Goal: Information Seeking & Learning: Check status

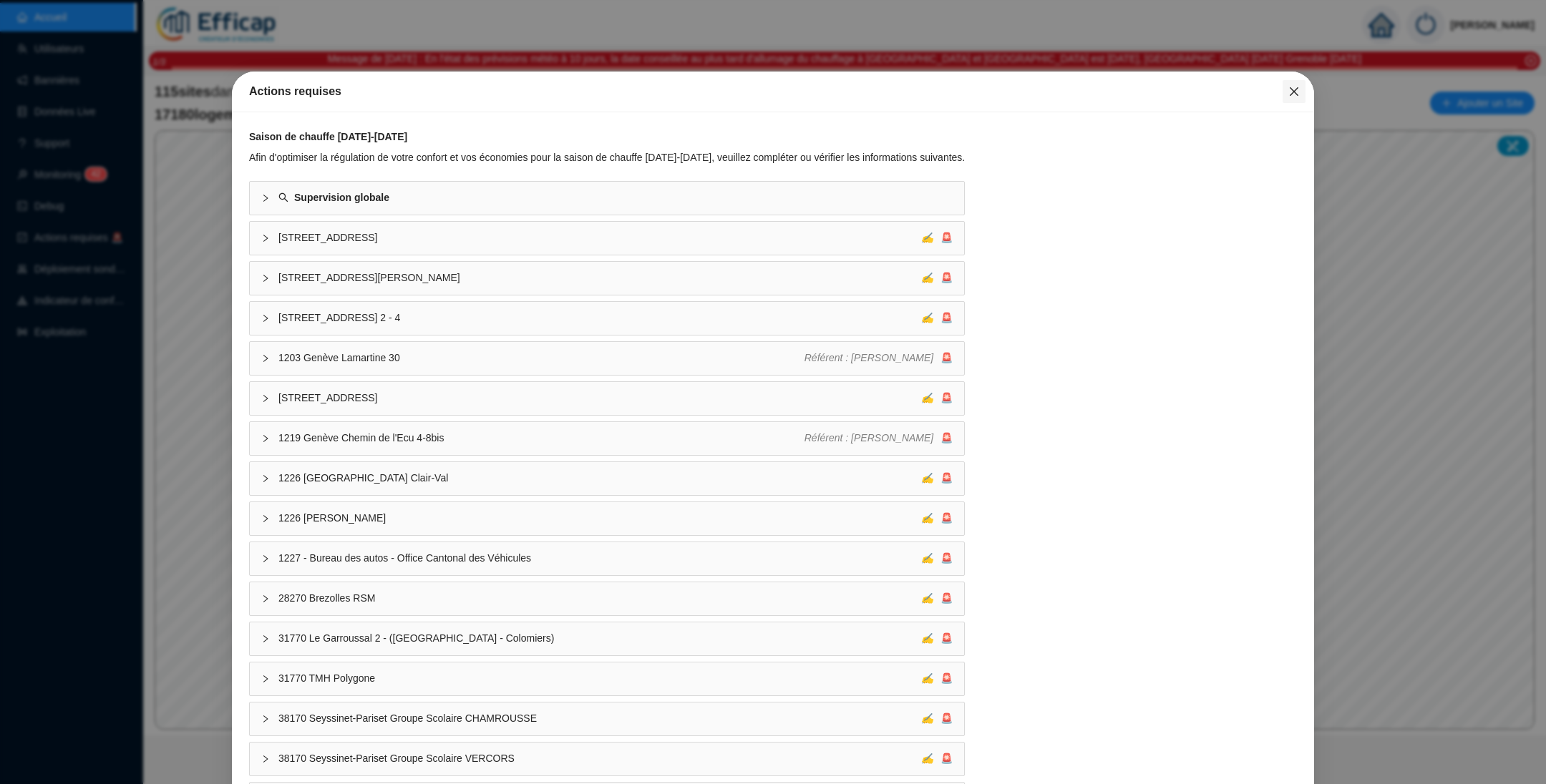
click at [1288, 92] on icon "close" at bounding box center [1293, 91] width 11 height 11
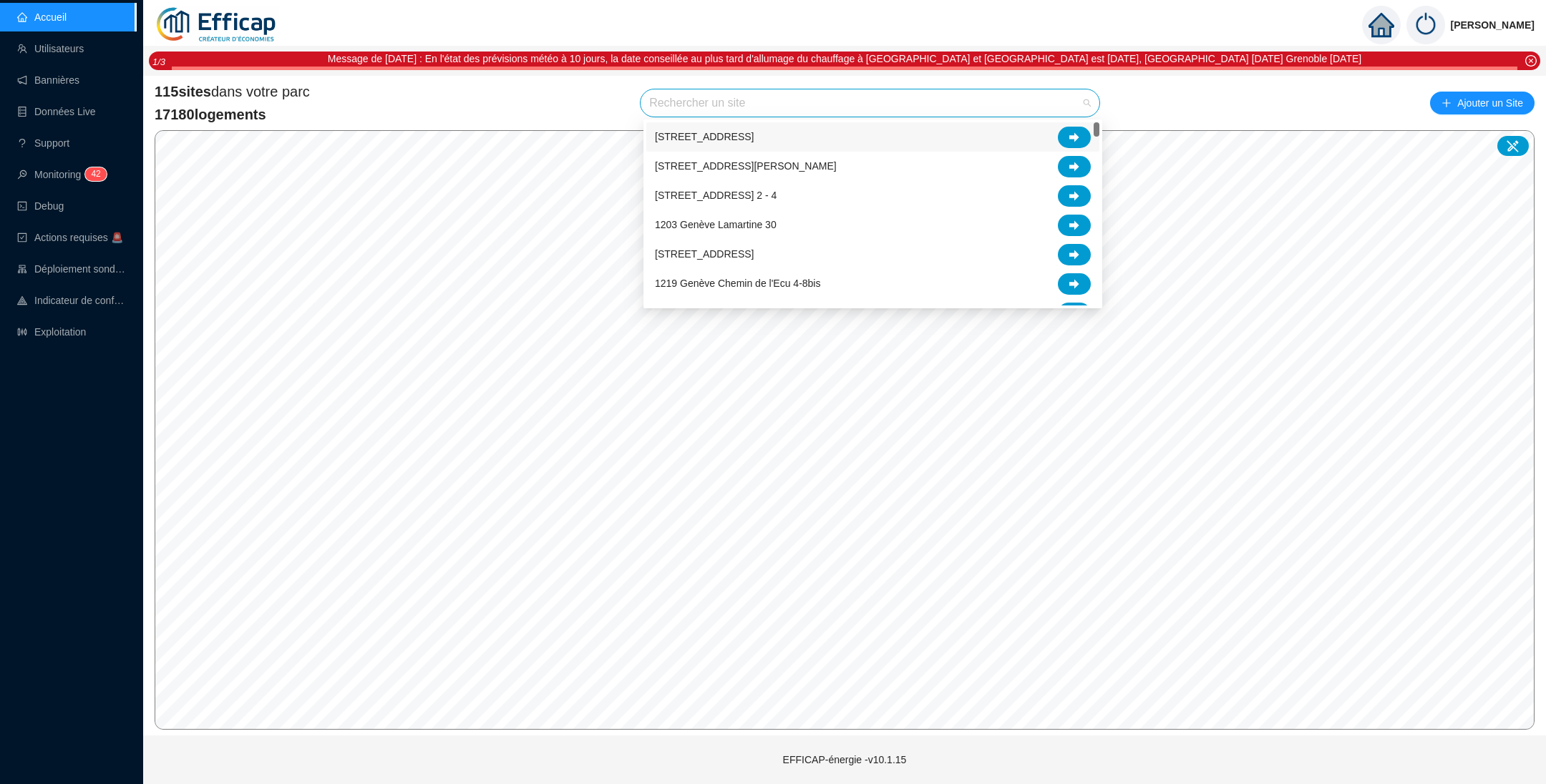
click at [891, 106] on input "search" at bounding box center [864, 103] width 429 height 27
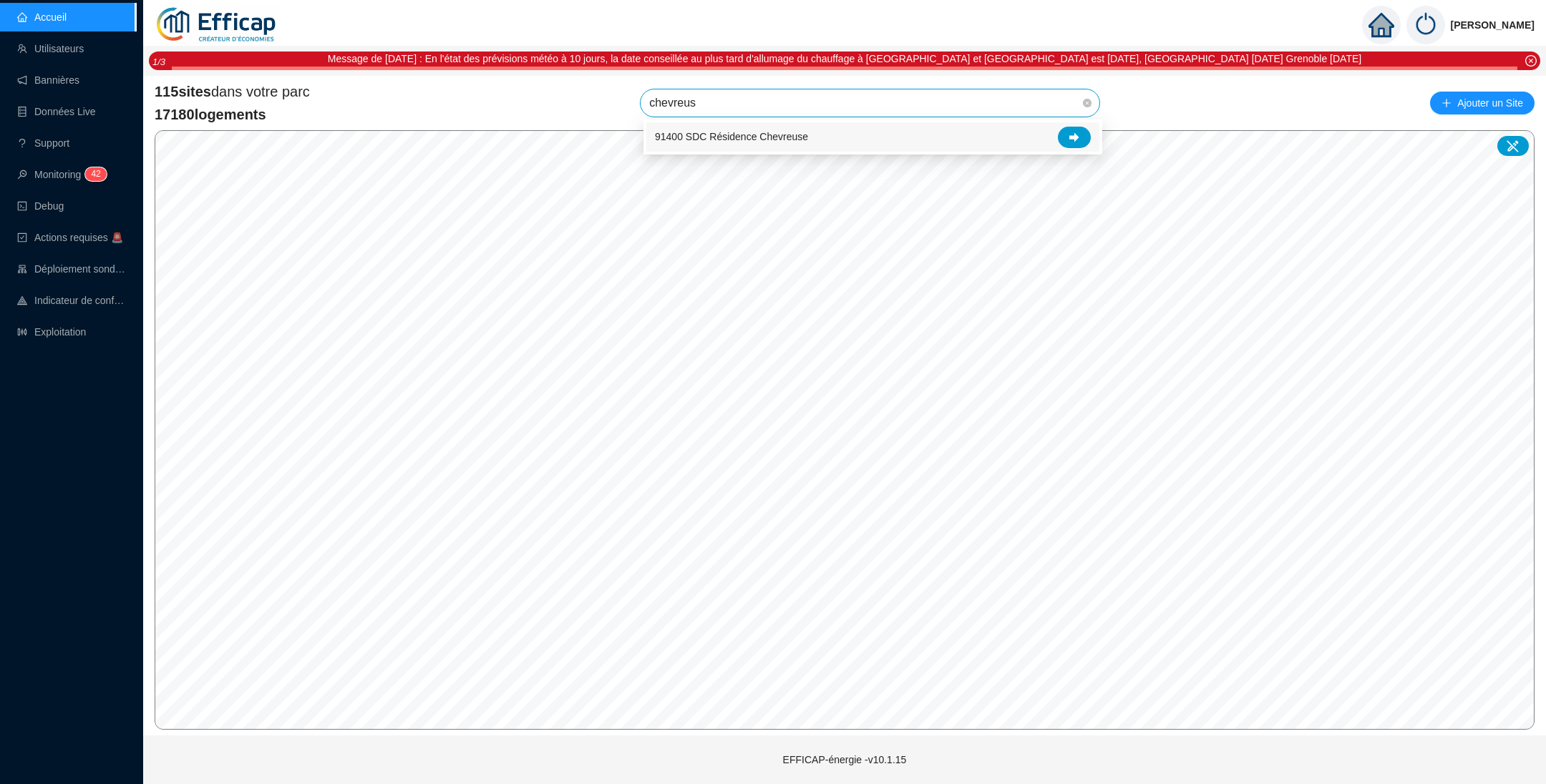
type input "chevreuse"
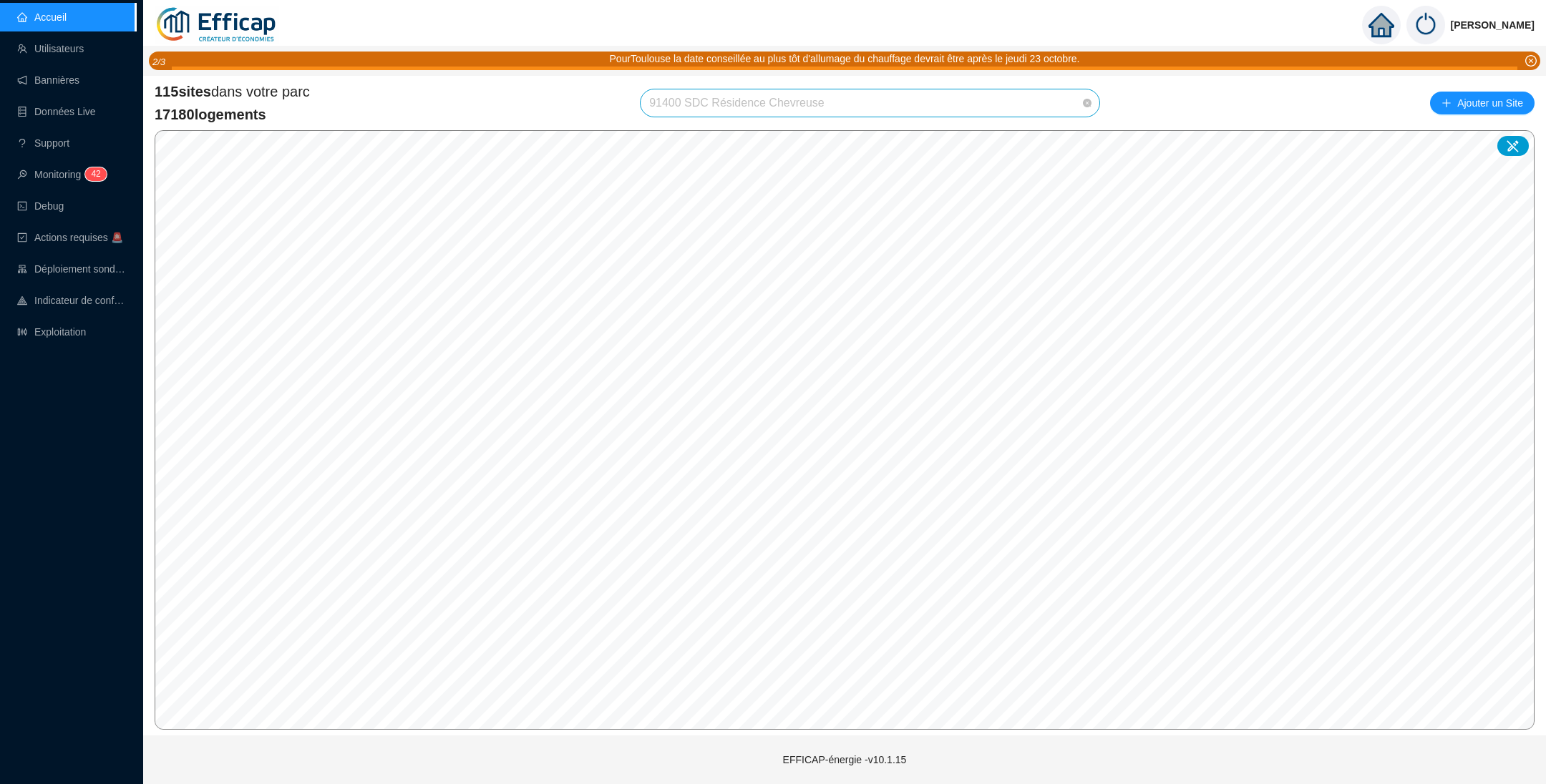
click at [990, 109] on span "91400 SDC Résidence Chevreuse" at bounding box center [870, 103] width 442 height 27
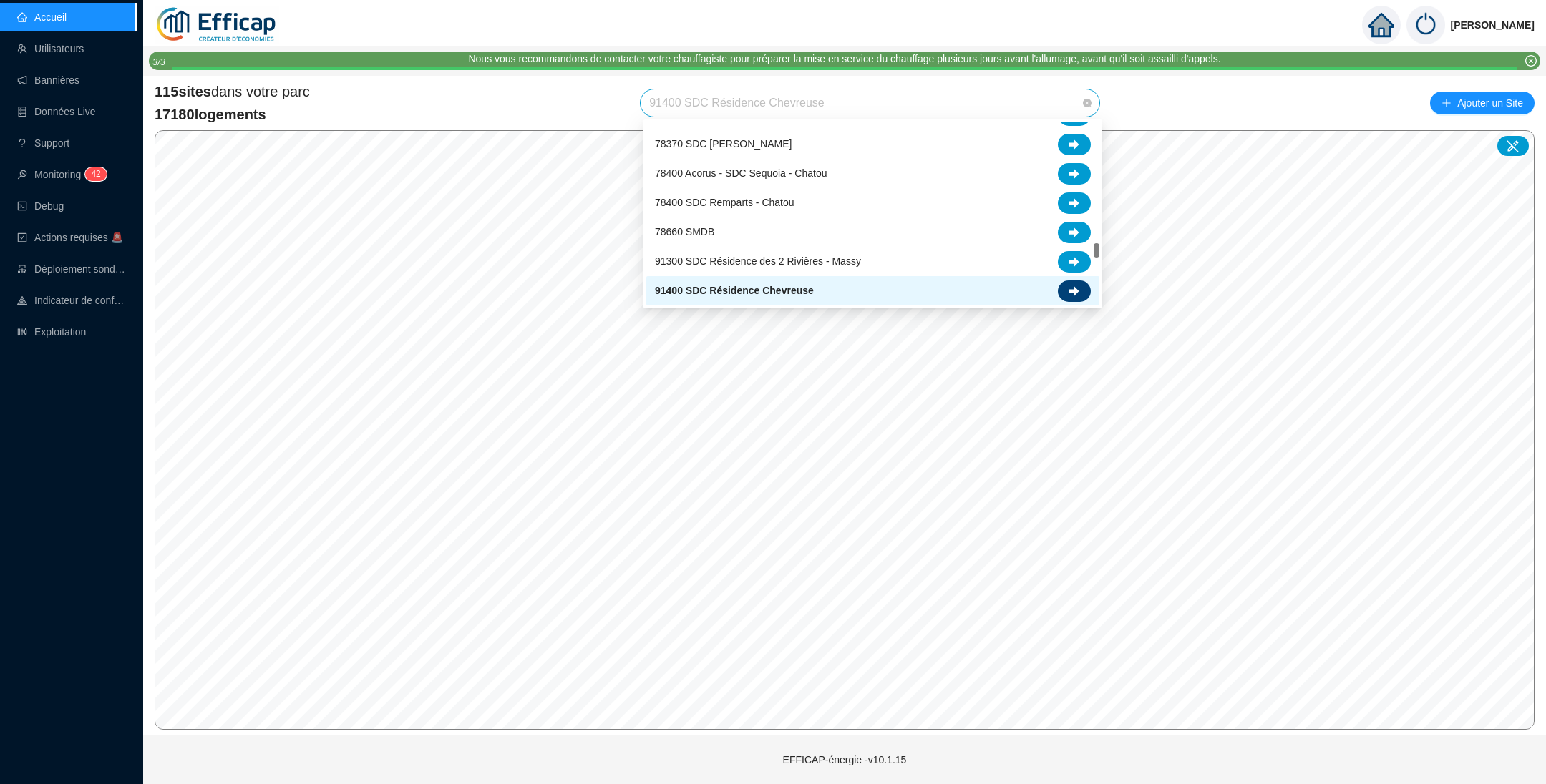
click at [1076, 290] on icon at bounding box center [1073, 291] width 10 height 9
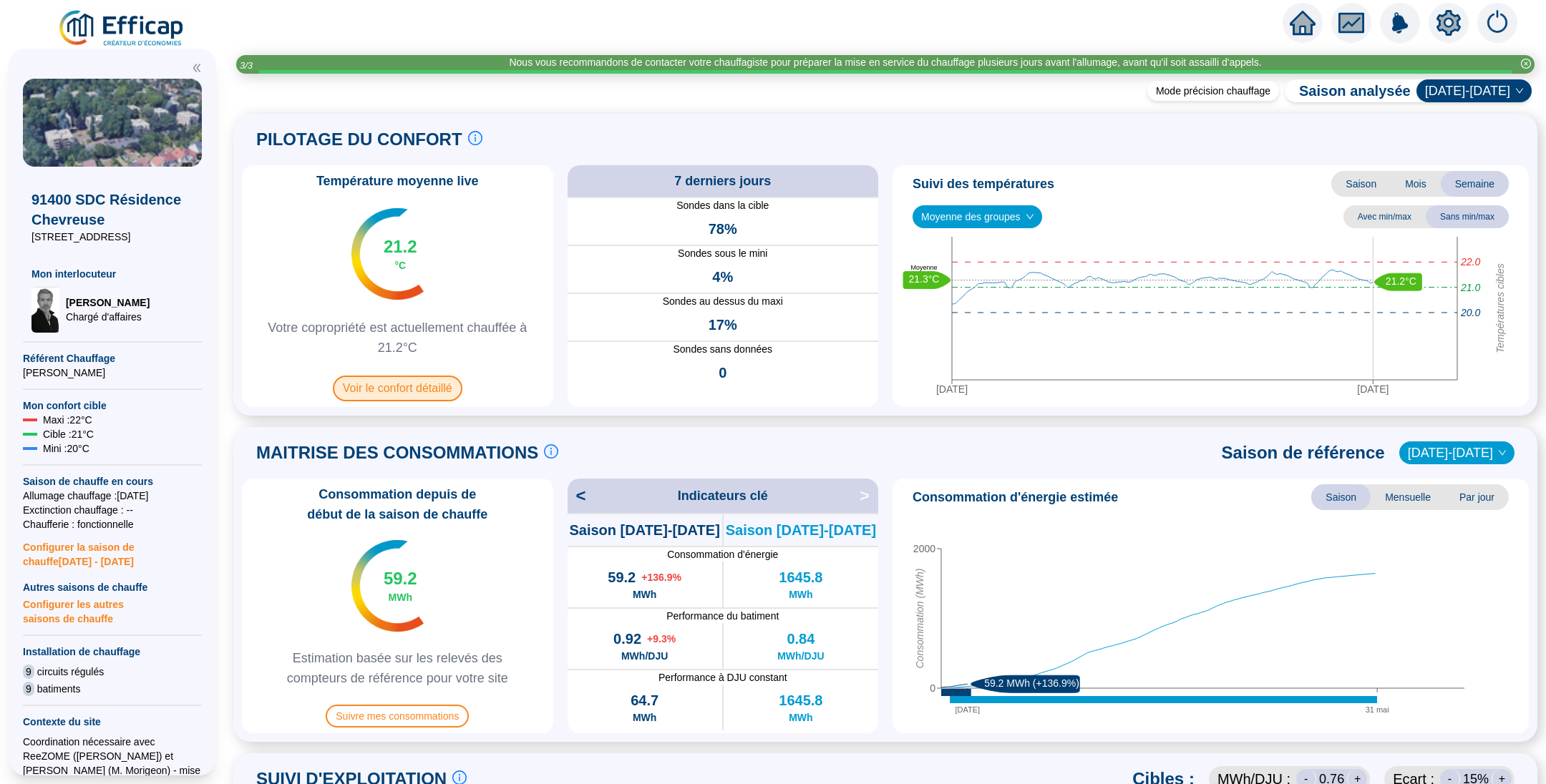
click at [429, 386] on span "Voir le confort détaillé" at bounding box center [398, 389] width 130 height 26
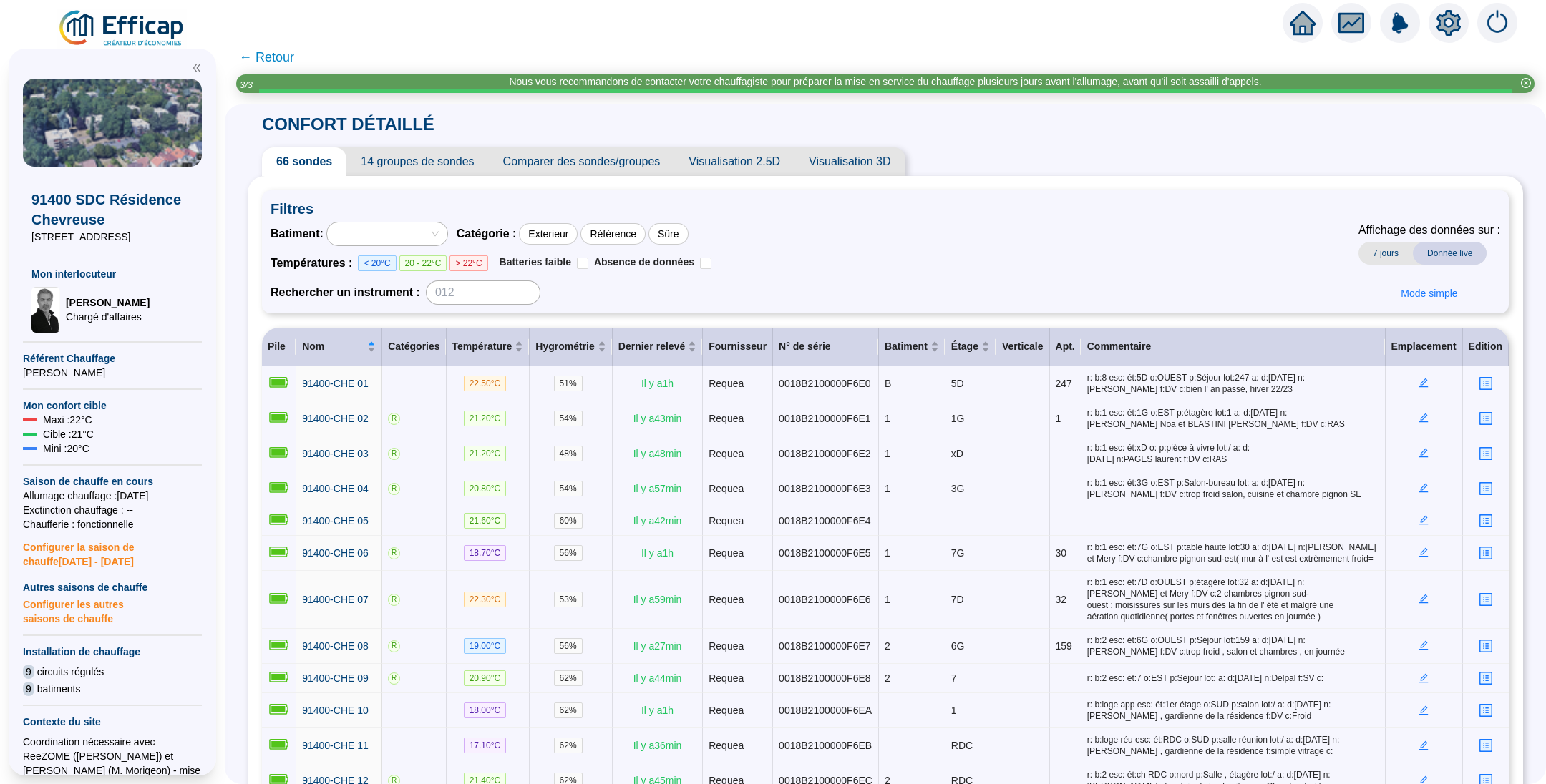
click at [590, 168] on span "Comparer des sondes/groupes" at bounding box center [581, 161] width 186 height 29
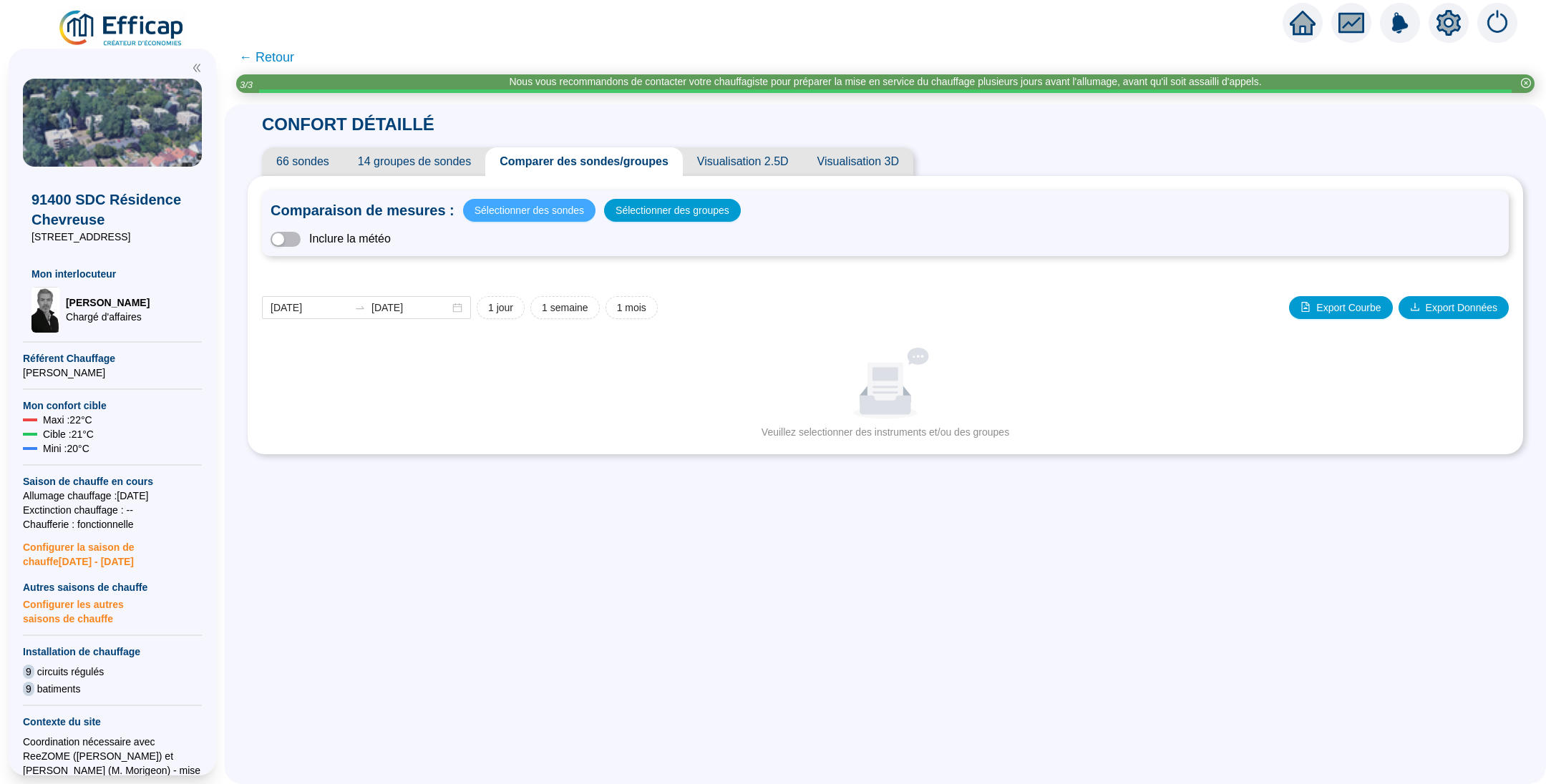
click at [546, 204] on span "Sélectionner des sondes" at bounding box center [529, 210] width 109 height 20
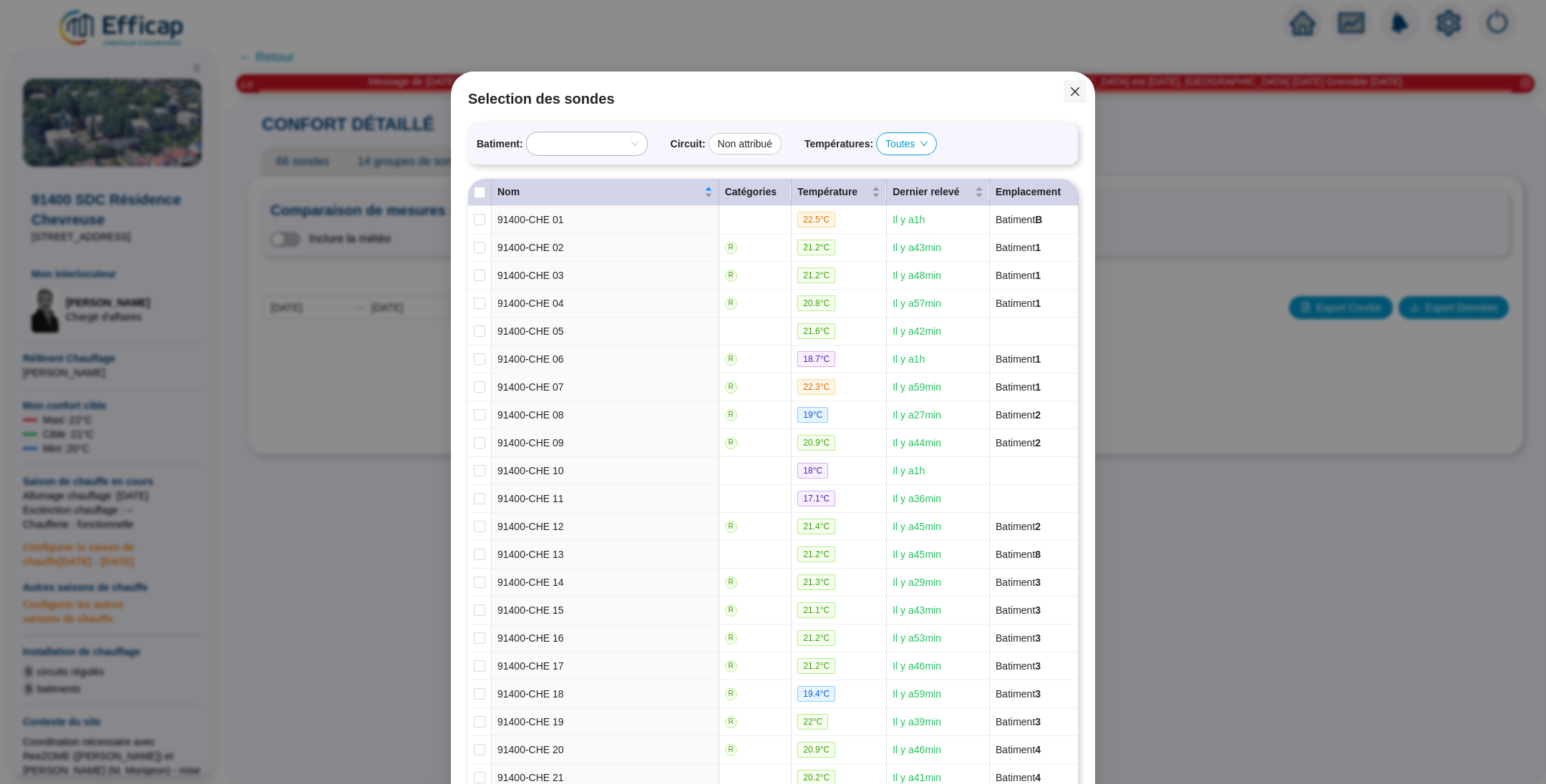
click at [1070, 94] on icon "close" at bounding box center [1074, 91] width 8 height 8
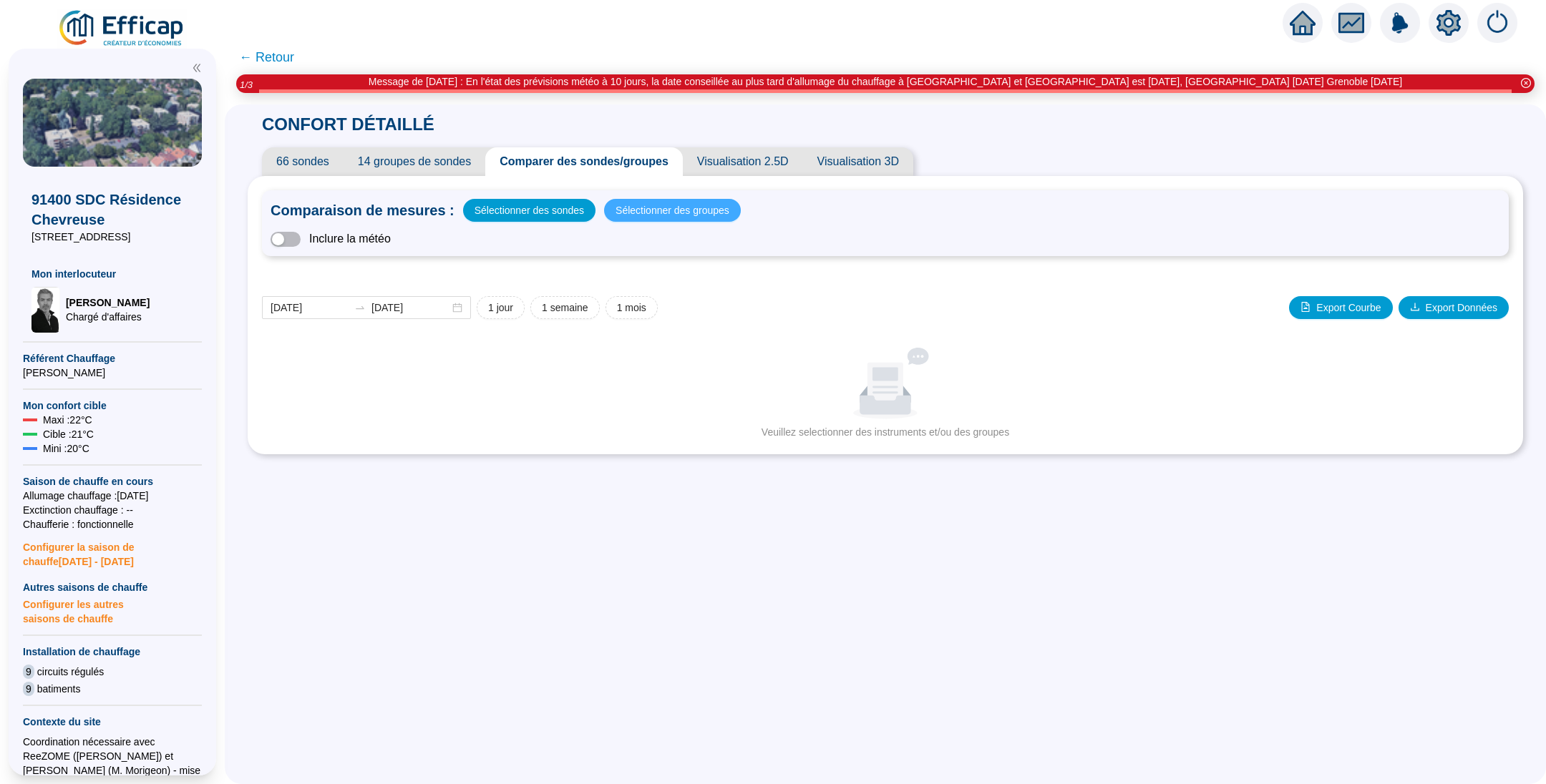
click at [646, 204] on span "Sélectionner des groupes" at bounding box center [672, 210] width 114 height 20
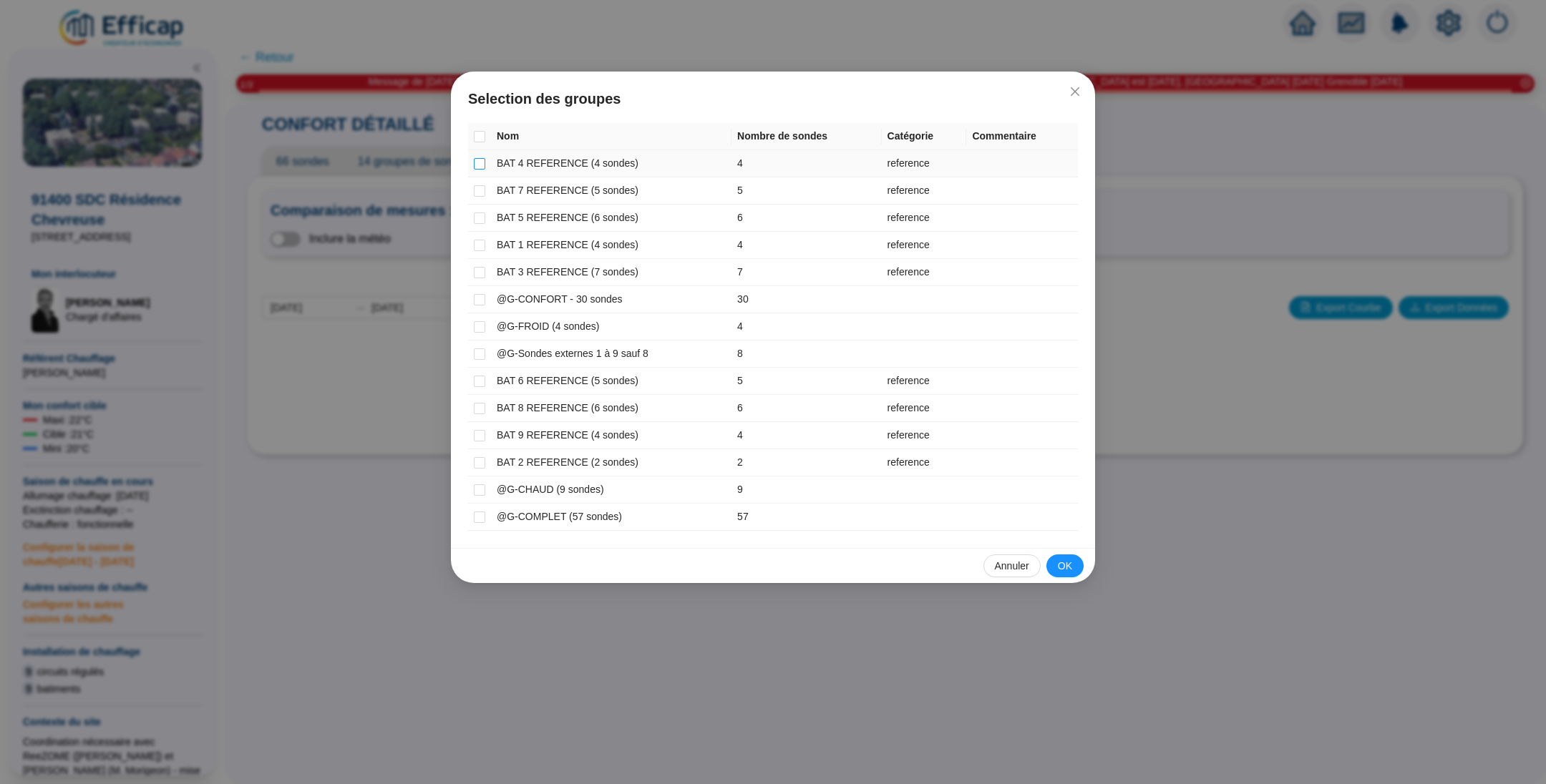
click at [475, 164] on input "checkbox" at bounding box center [479, 164] width 11 height 11
checkbox input "true"
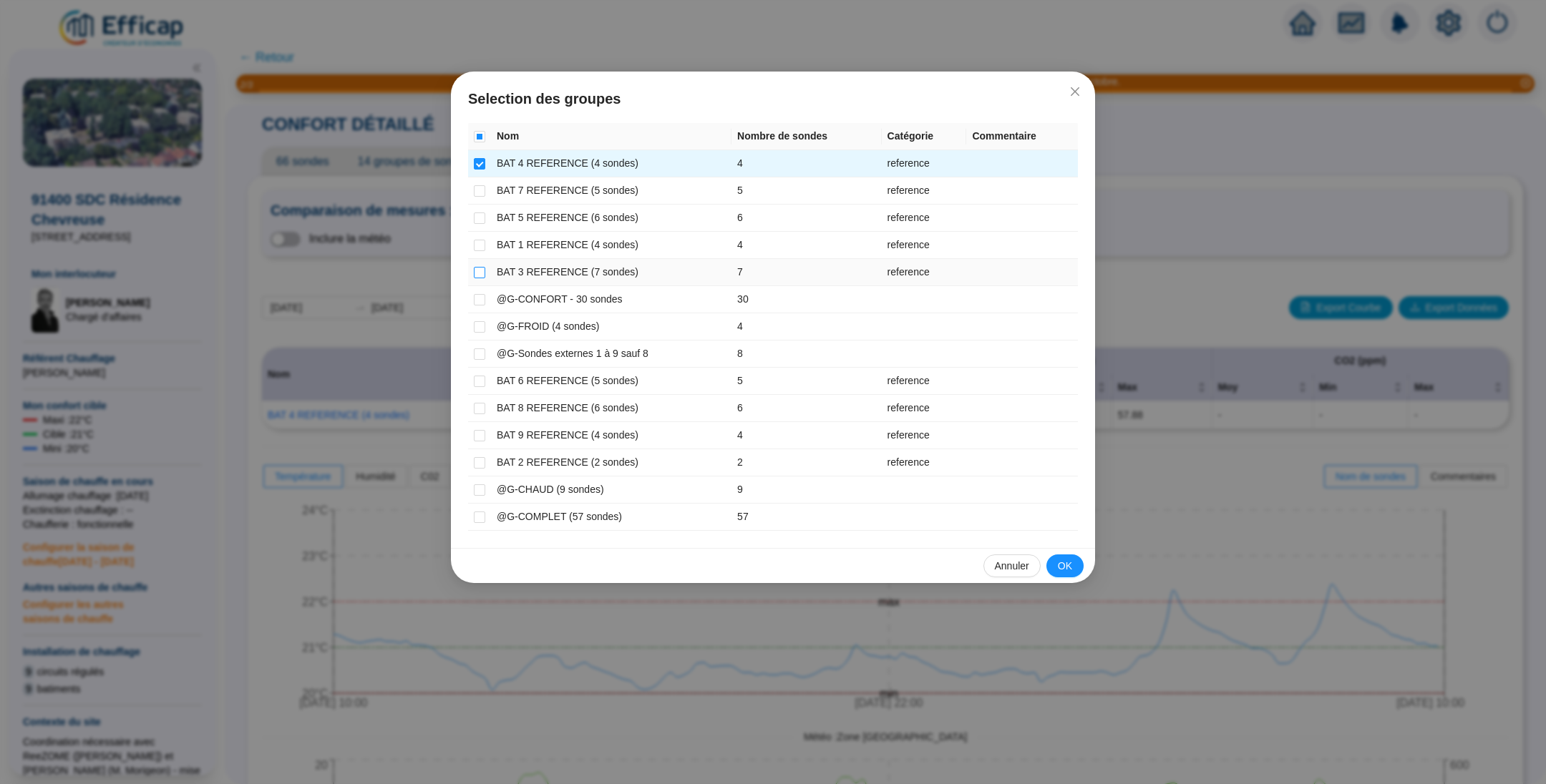
click at [483, 269] on input "checkbox" at bounding box center [479, 272] width 11 height 11
checkbox input "true"
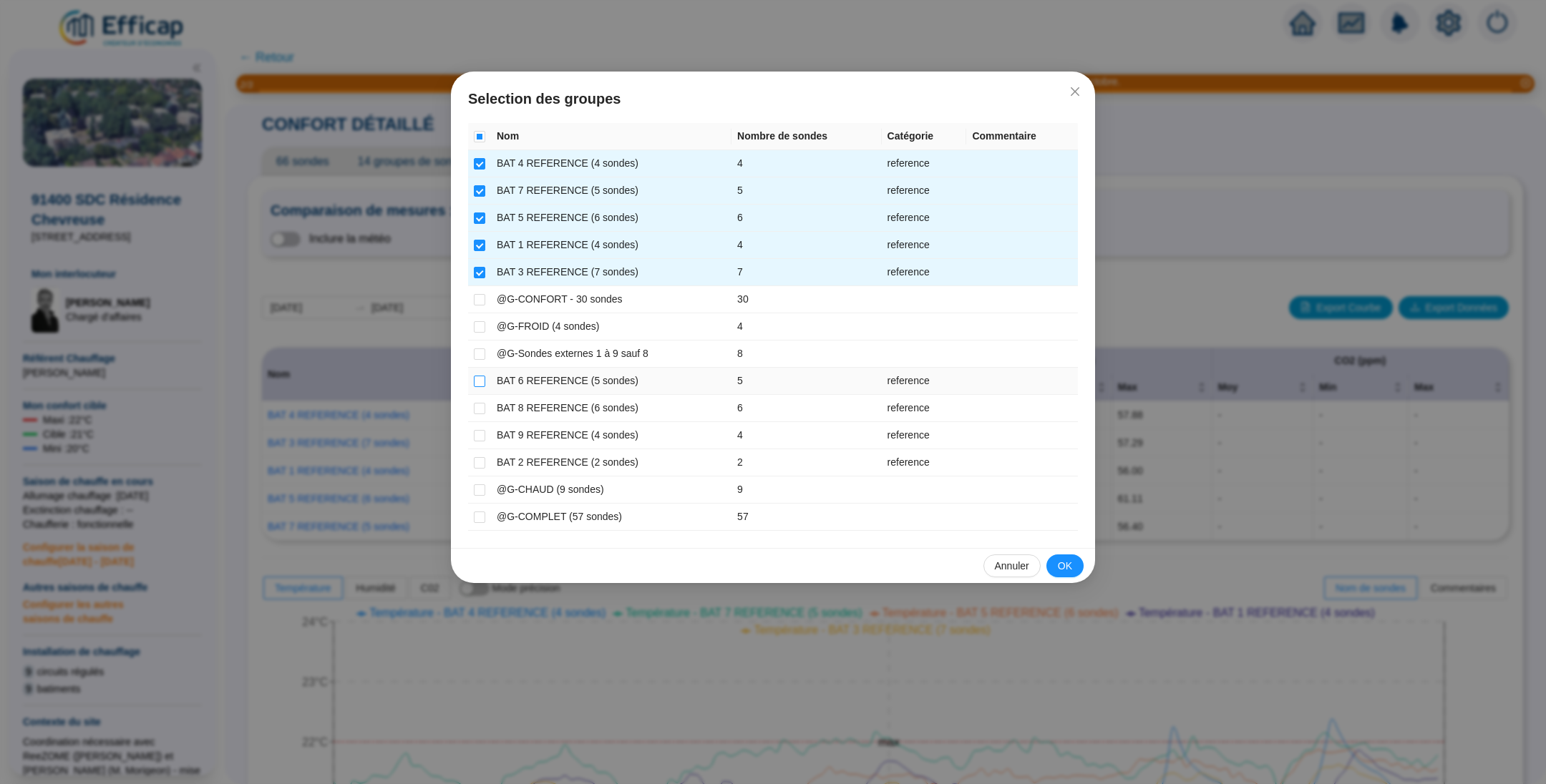
click at [479, 378] on input "checkbox" at bounding box center [479, 381] width 11 height 11
checkbox input "true"
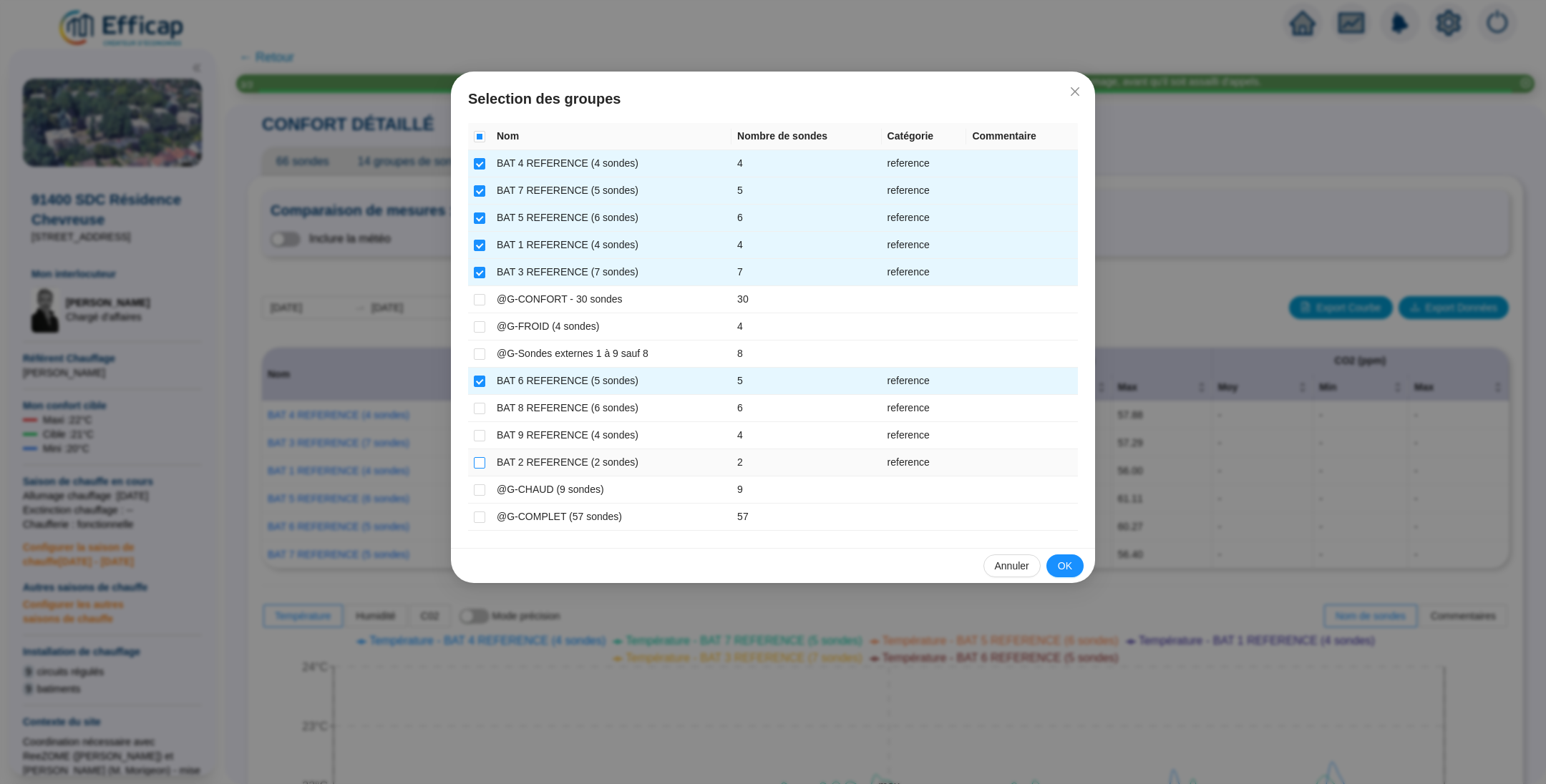
click at [481, 461] on input "checkbox" at bounding box center [479, 463] width 11 height 11
checkbox input "true"
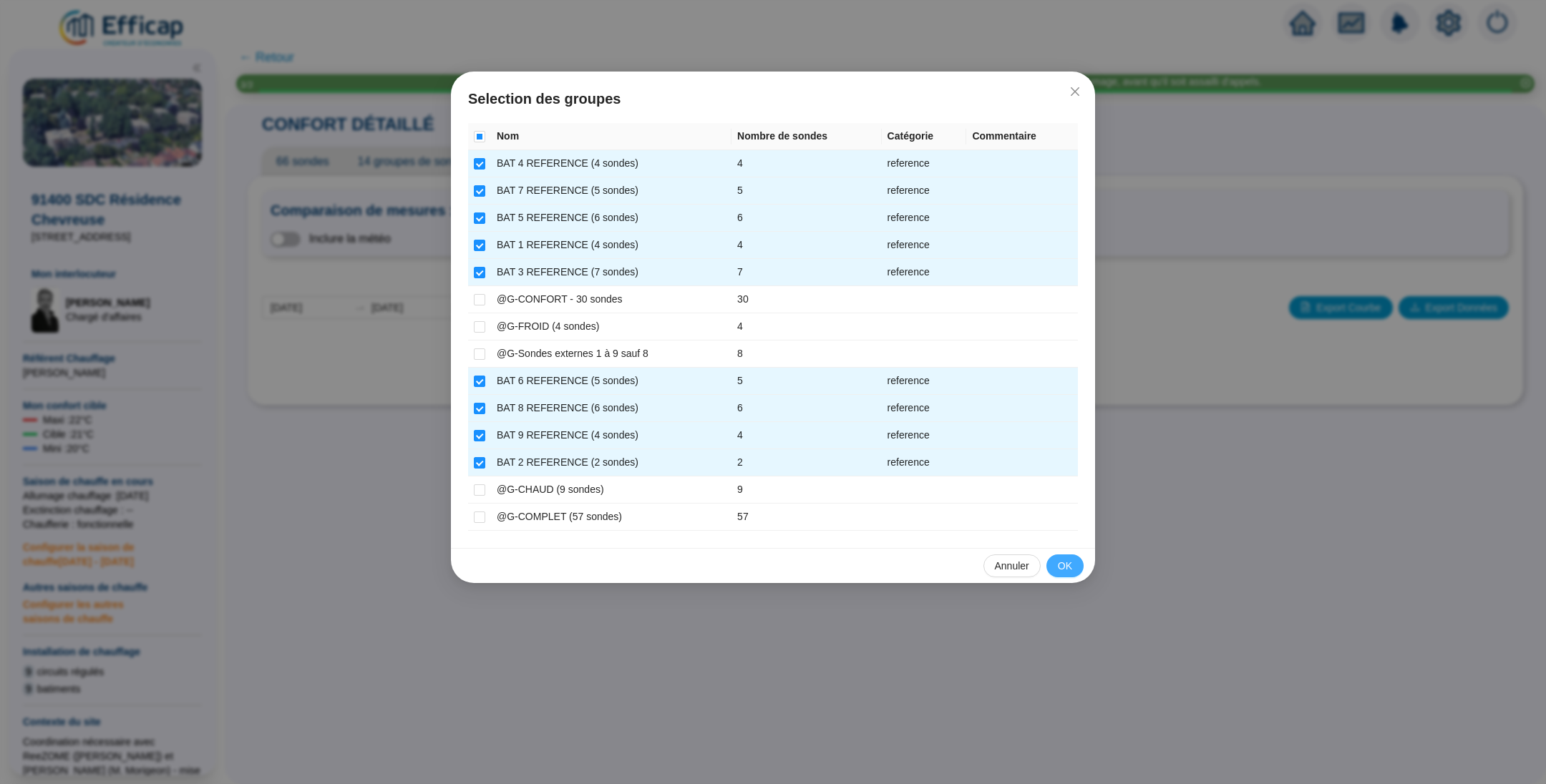
click at [1054, 558] on button "OK" at bounding box center [1064, 566] width 37 height 23
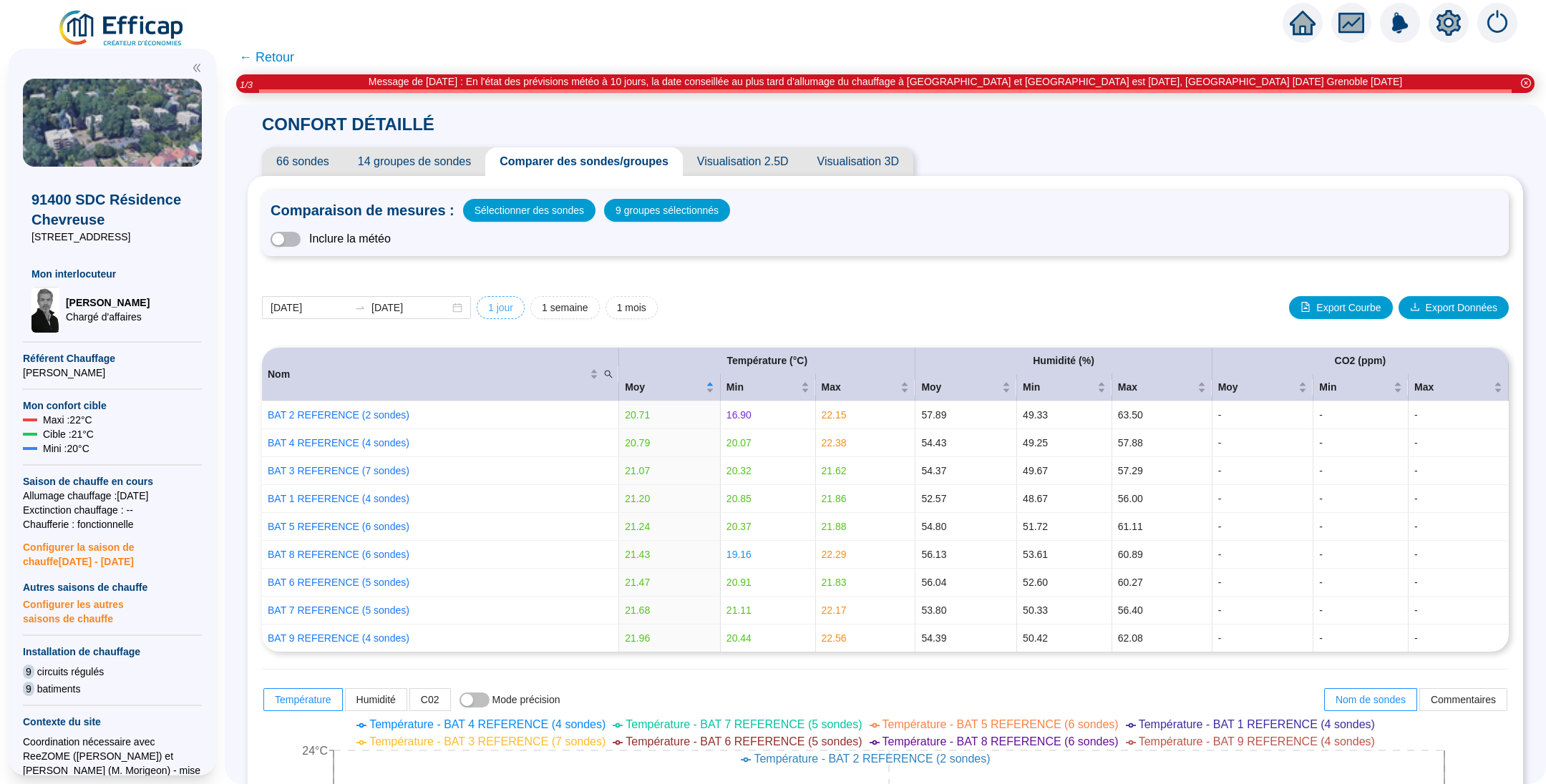
click at [513, 306] on span "1 jour" at bounding box center [500, 308] width 25 height 15
type input "[DATE]"
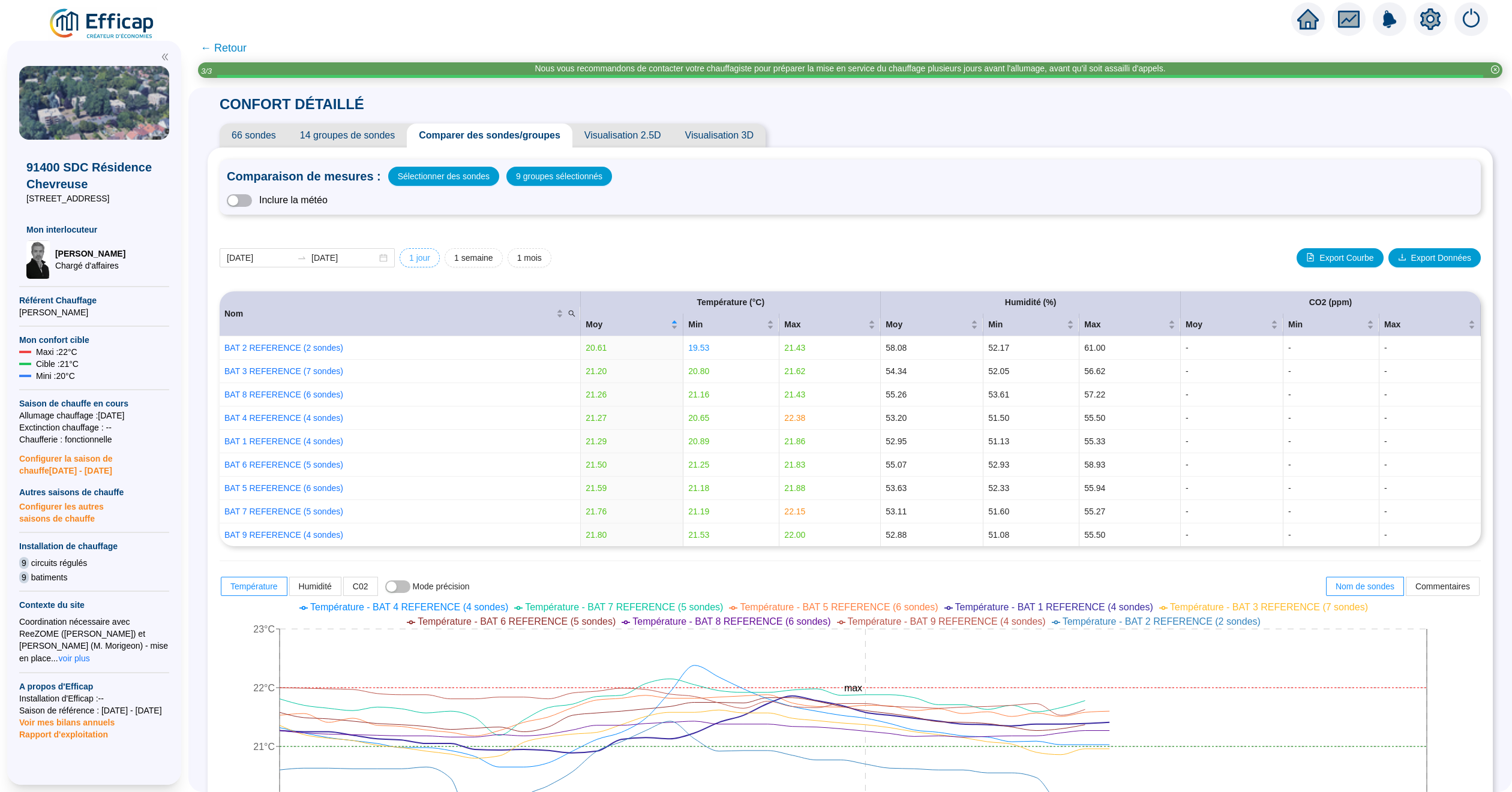
click at [430, 259] on span "1 jour" at bounding box center [420, 258] width 21 height 13
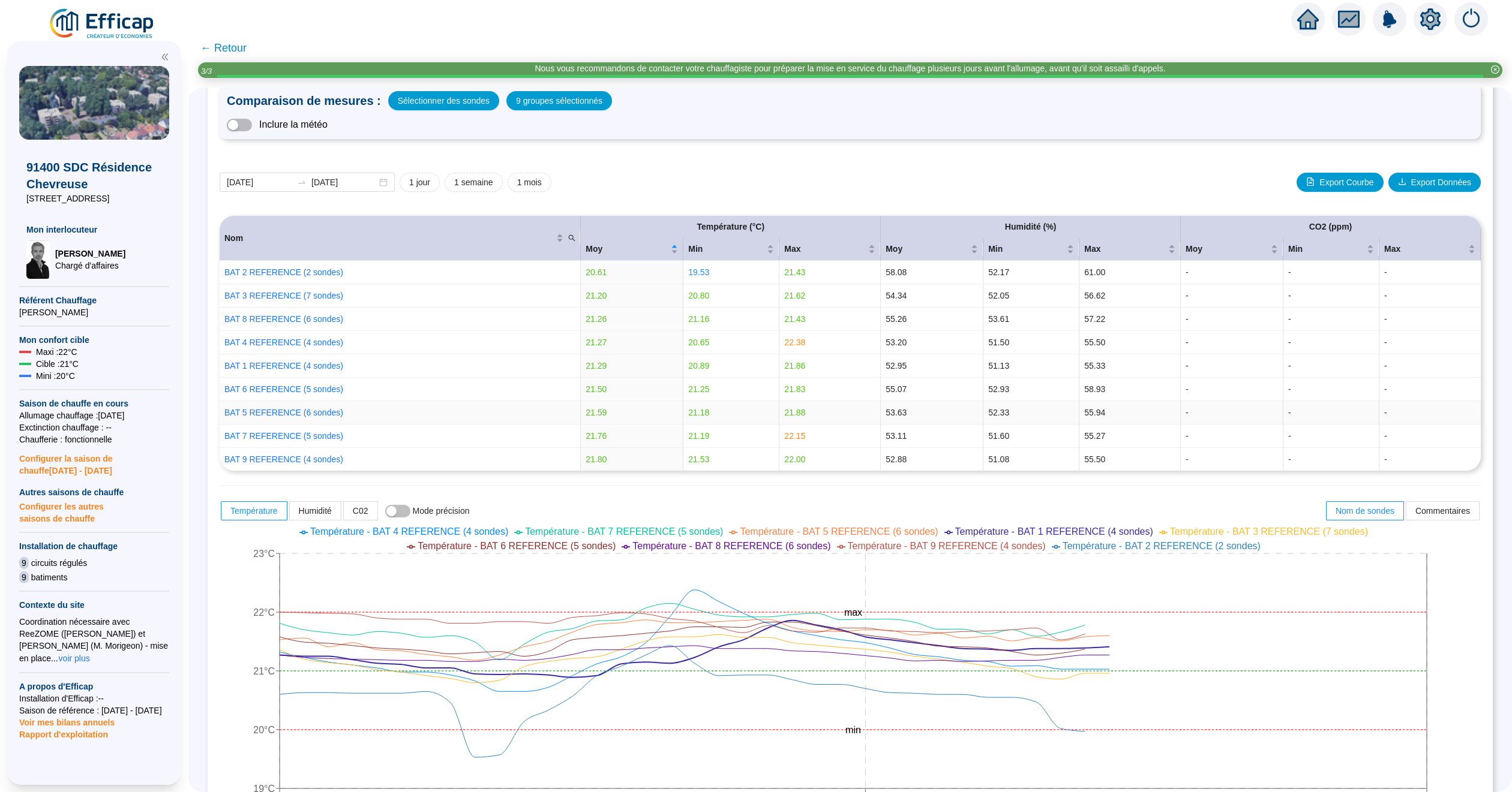
scroll to position [180, 0]
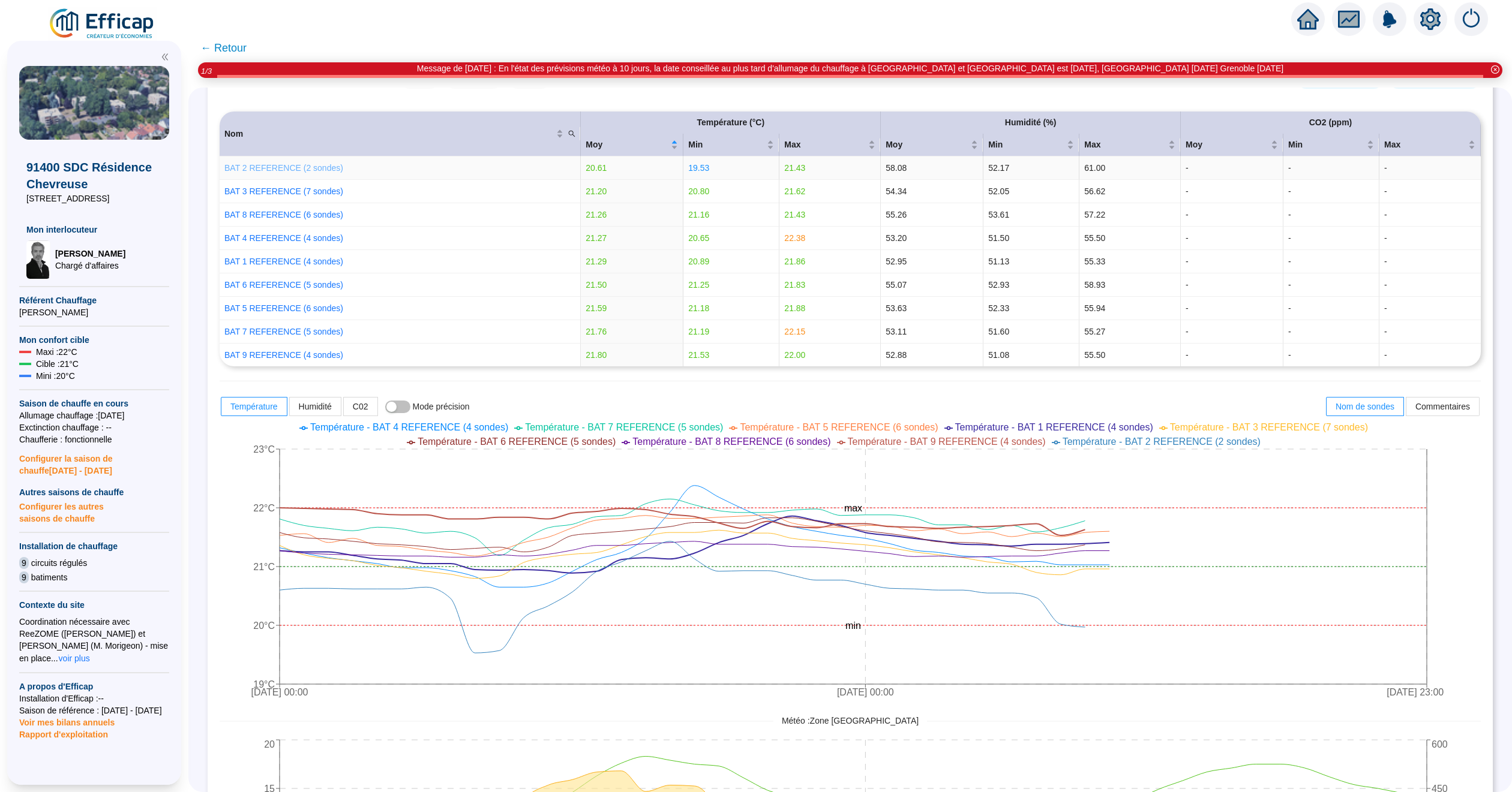
click at [269, 171] on link "BAT 2 REFERENCE (2 sondes)" at bounding box center [284, 168] width 119 height 9
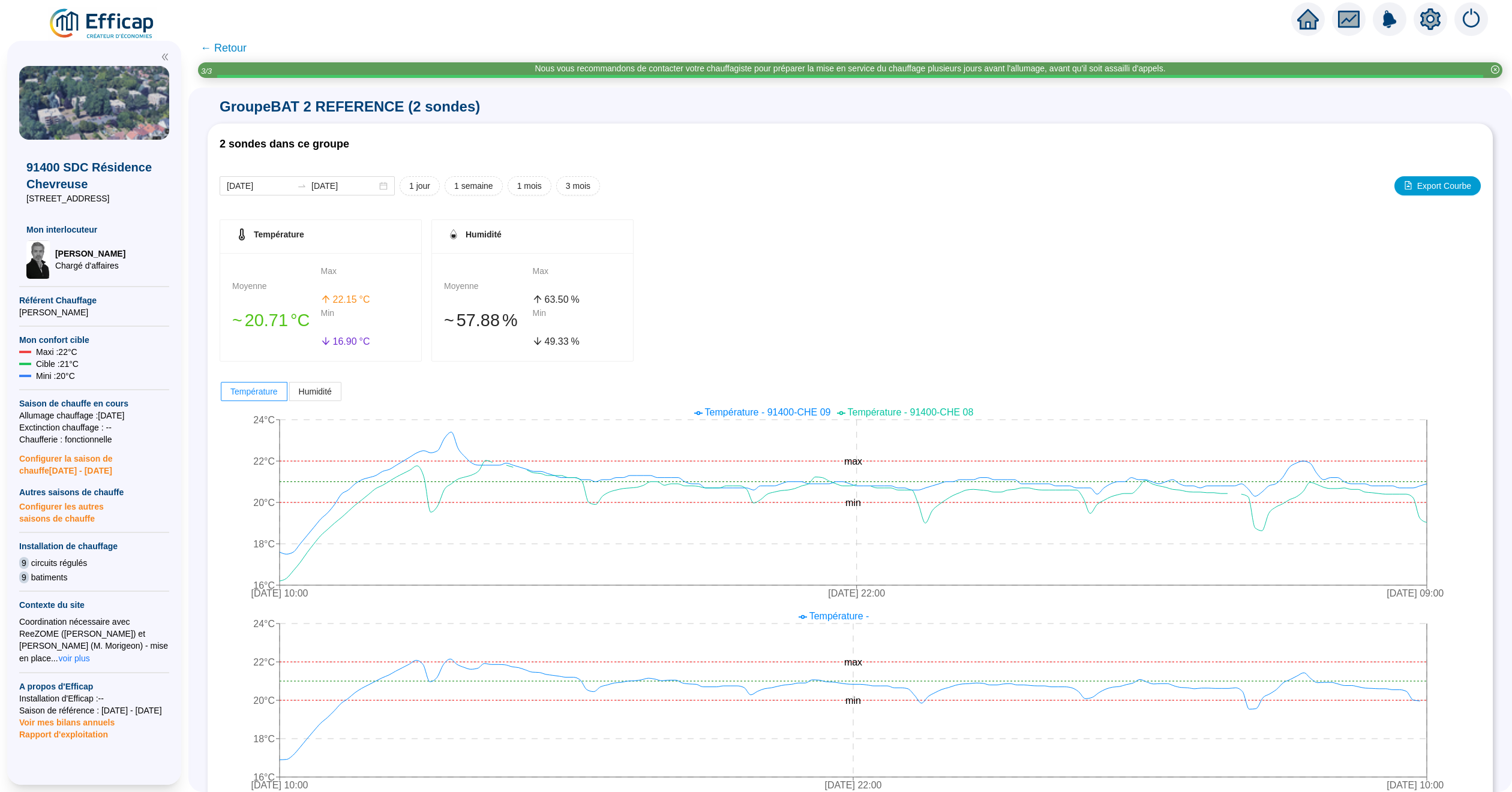
click at [235, 43] on span "← Retour" at bounding box center [223, 48] width 46 height 17
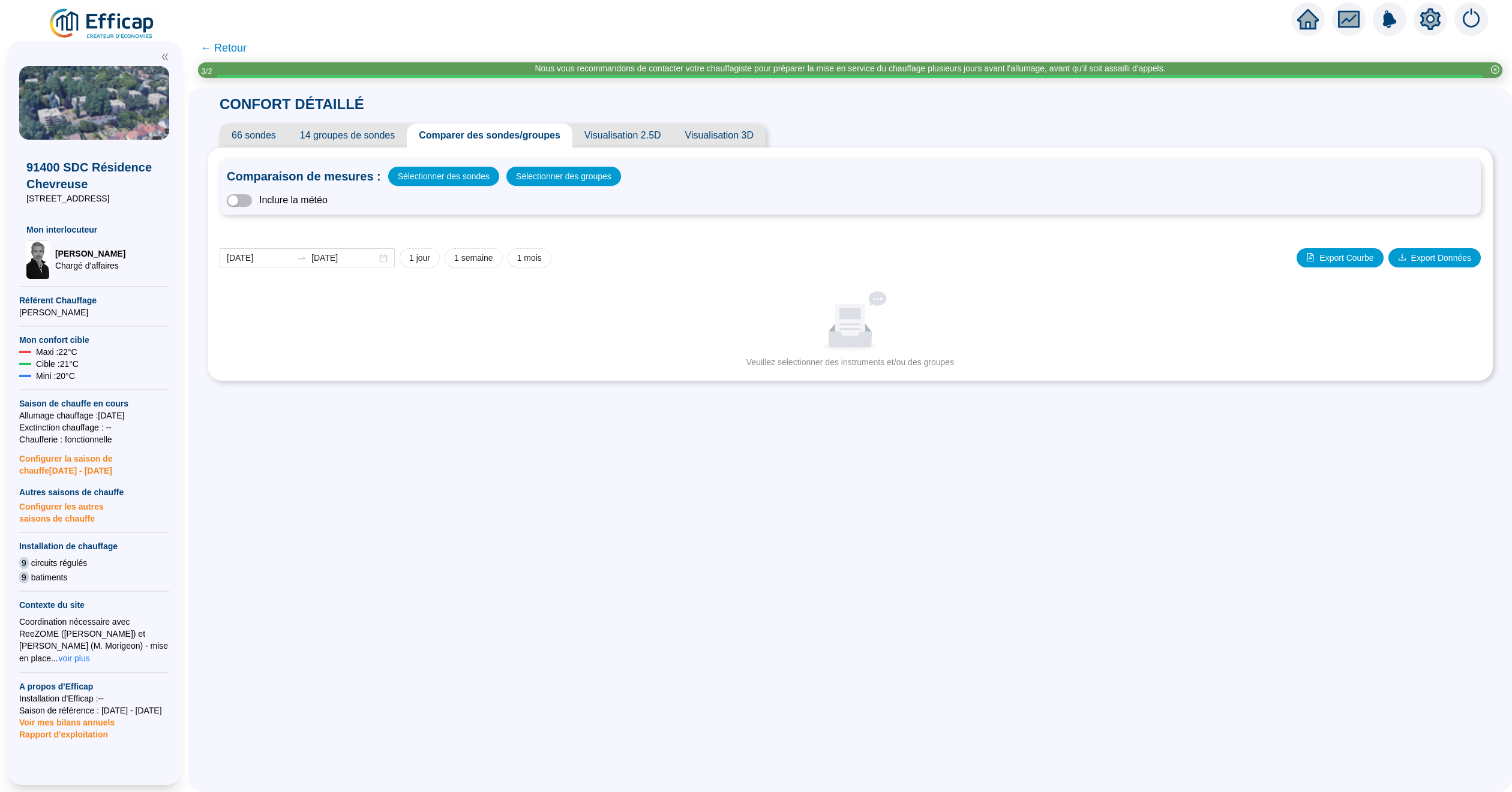
click at [247, 45] on span "← Retour" at bounding box center [223, 48] width 46 height 17
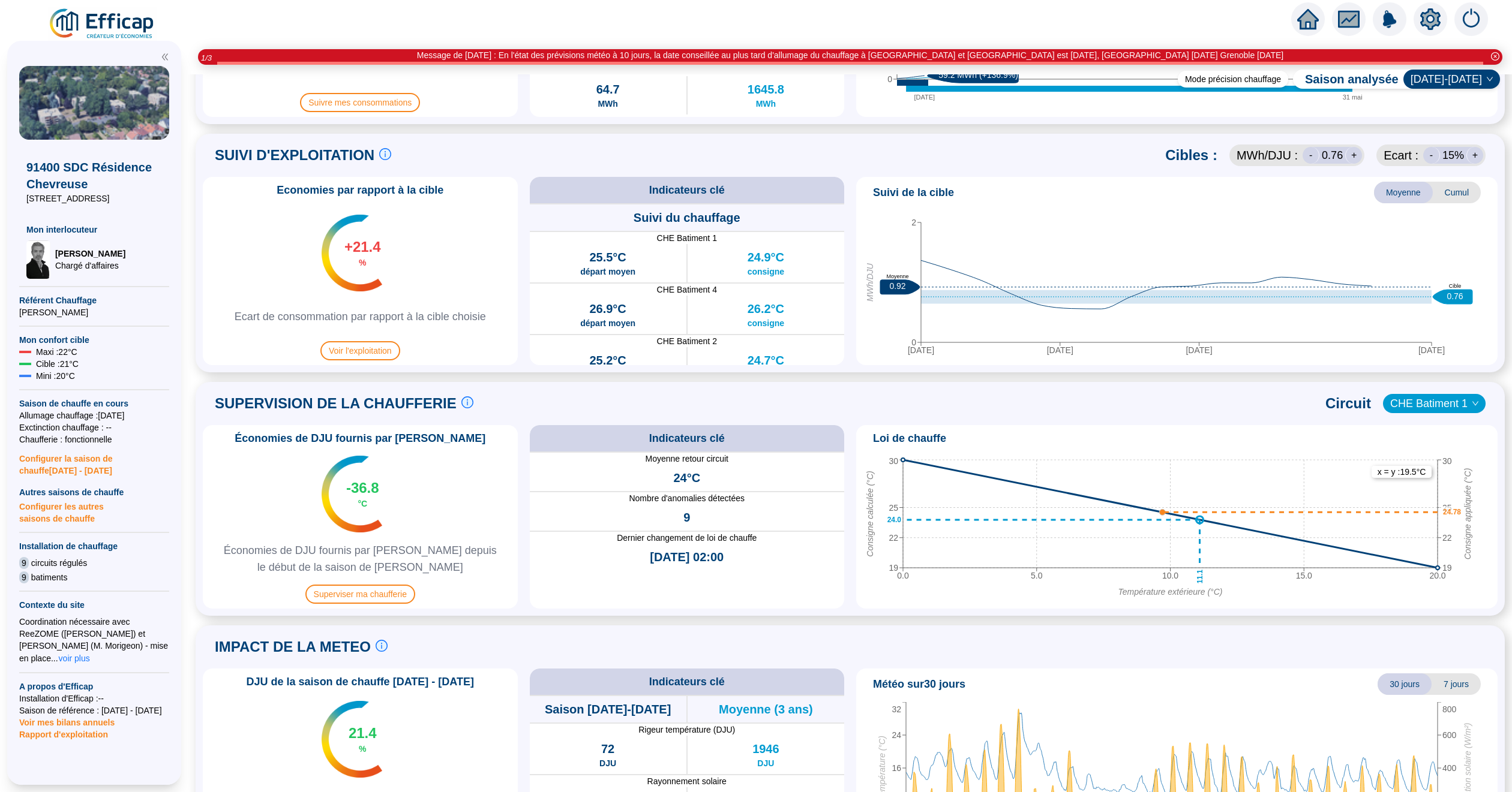
scroll to position [579, 0]
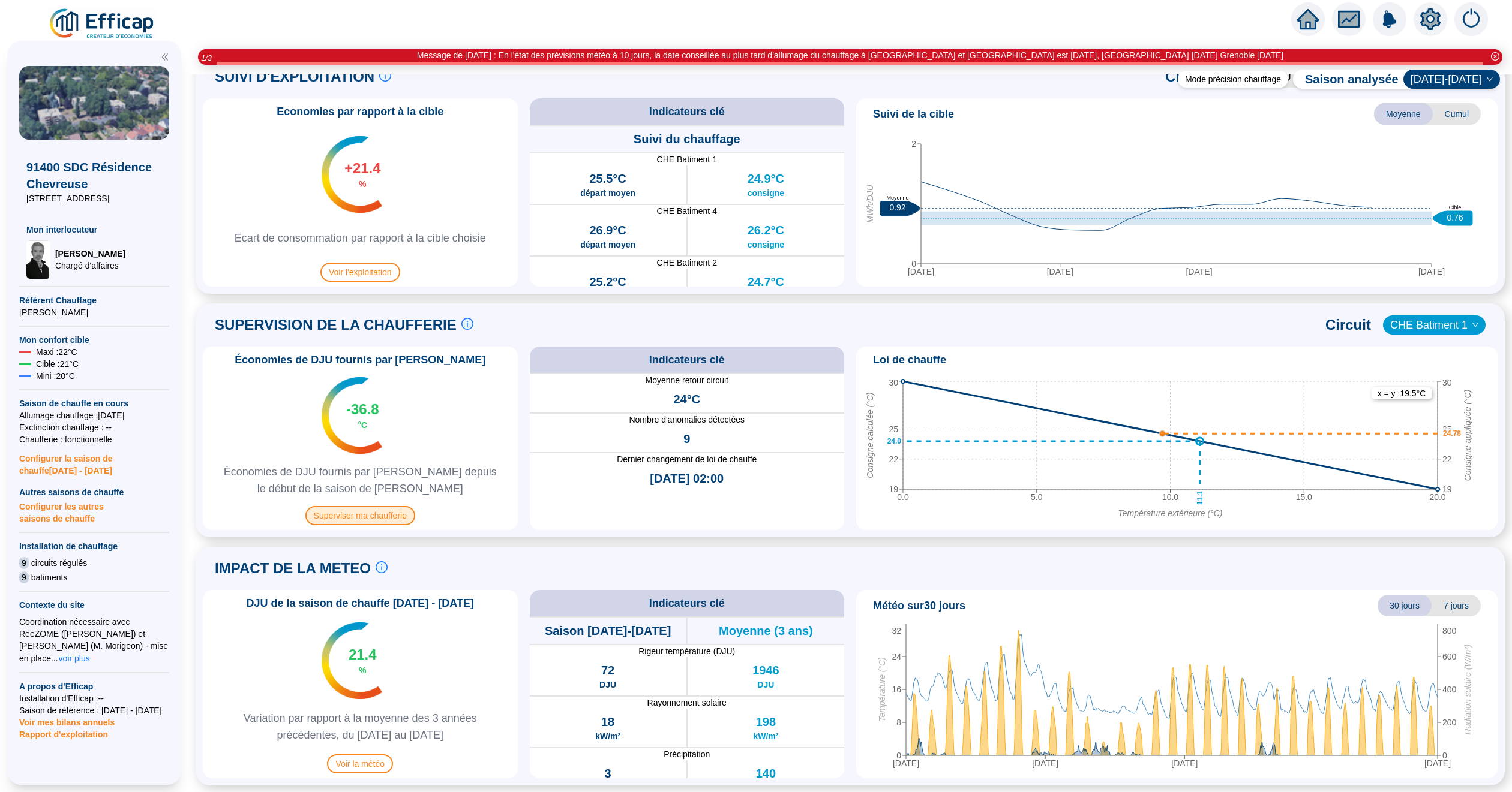
drag, startPoint x: 47, startPoint y: 32, endPoint x: 356, endPoint y: 520, distance: 577.6
click at [356, 520] on div "X 91400 SDC Résidence Chevreuse [STREET_ADDRESS] Mon interlocuteur [PERSON_NAME…" at bounding box center [756, 412] width 1512 height 758
click at [375, 519] on span "Superviser ma chaufferie" at bounding box center [360, 516] width 109 height 19
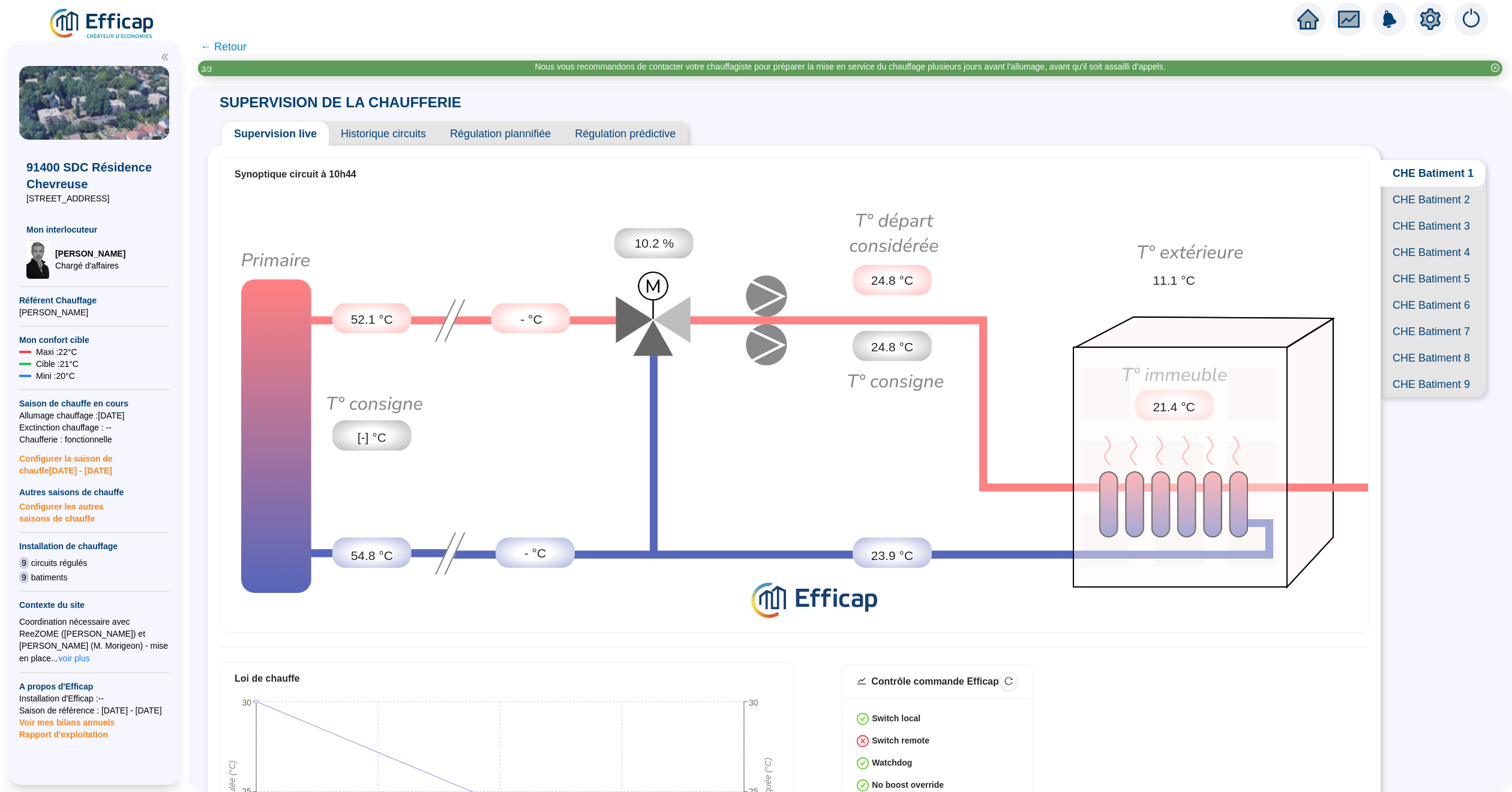
click at [1296, 209] on span "CHE Batiment 2" at bounding box center [1433, 200] width 105 height 27
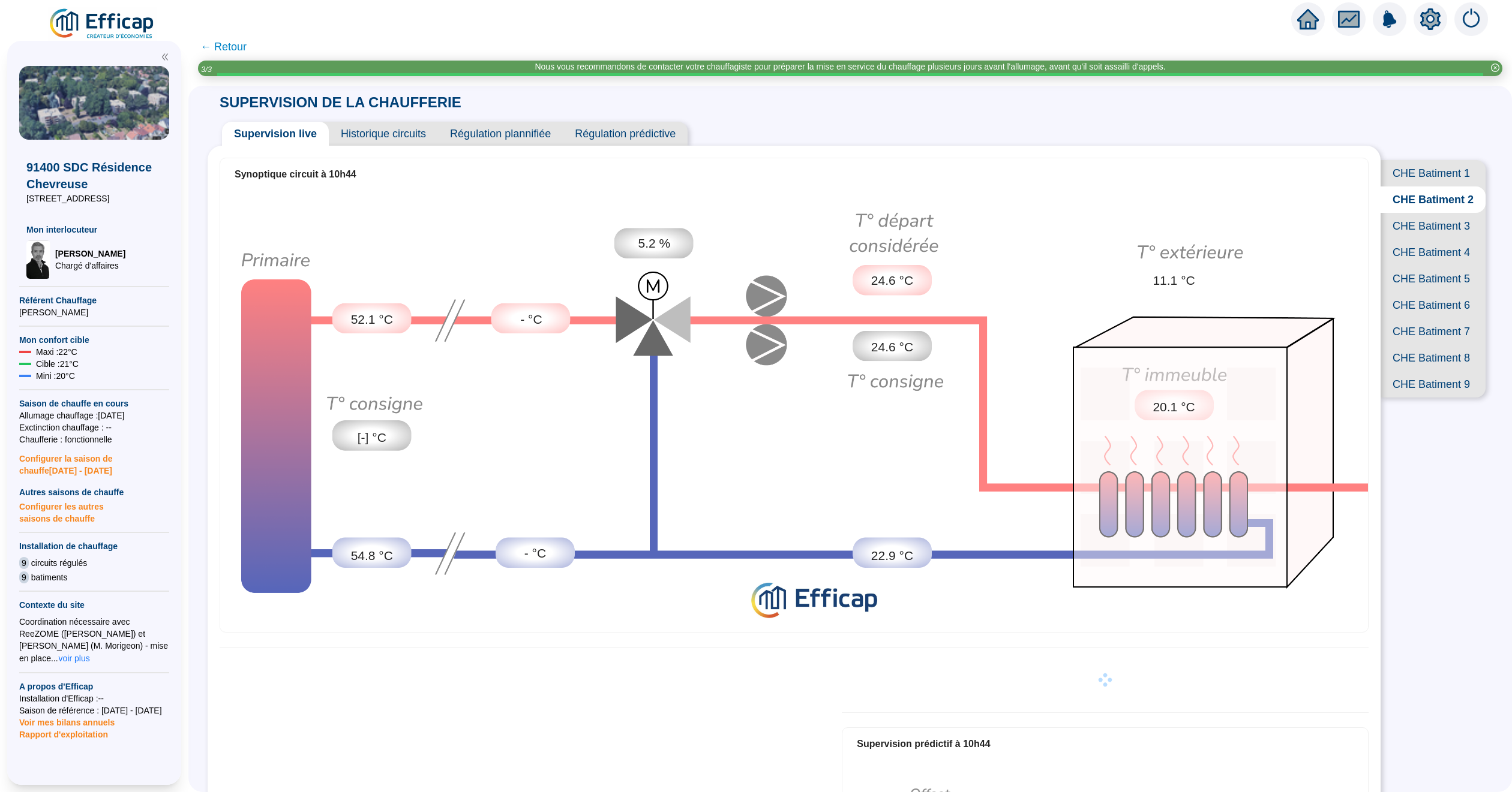
click at [1296, 239] on span "CHE Batiment 3" at bounding box center [1433, 226] width 105 height 27
click at [1296, 266] on span "CHE Batiment 4" at bounding box center [1433, 252] width 105 height 27
click at [1296, 292] on span "CHE Batiment 5" at bounding box center [1433, 279] width 105 height 27
click at [1296, 318] on span "CHE Batiment 6" at bounding box center [1433, 306] width 105 height 27
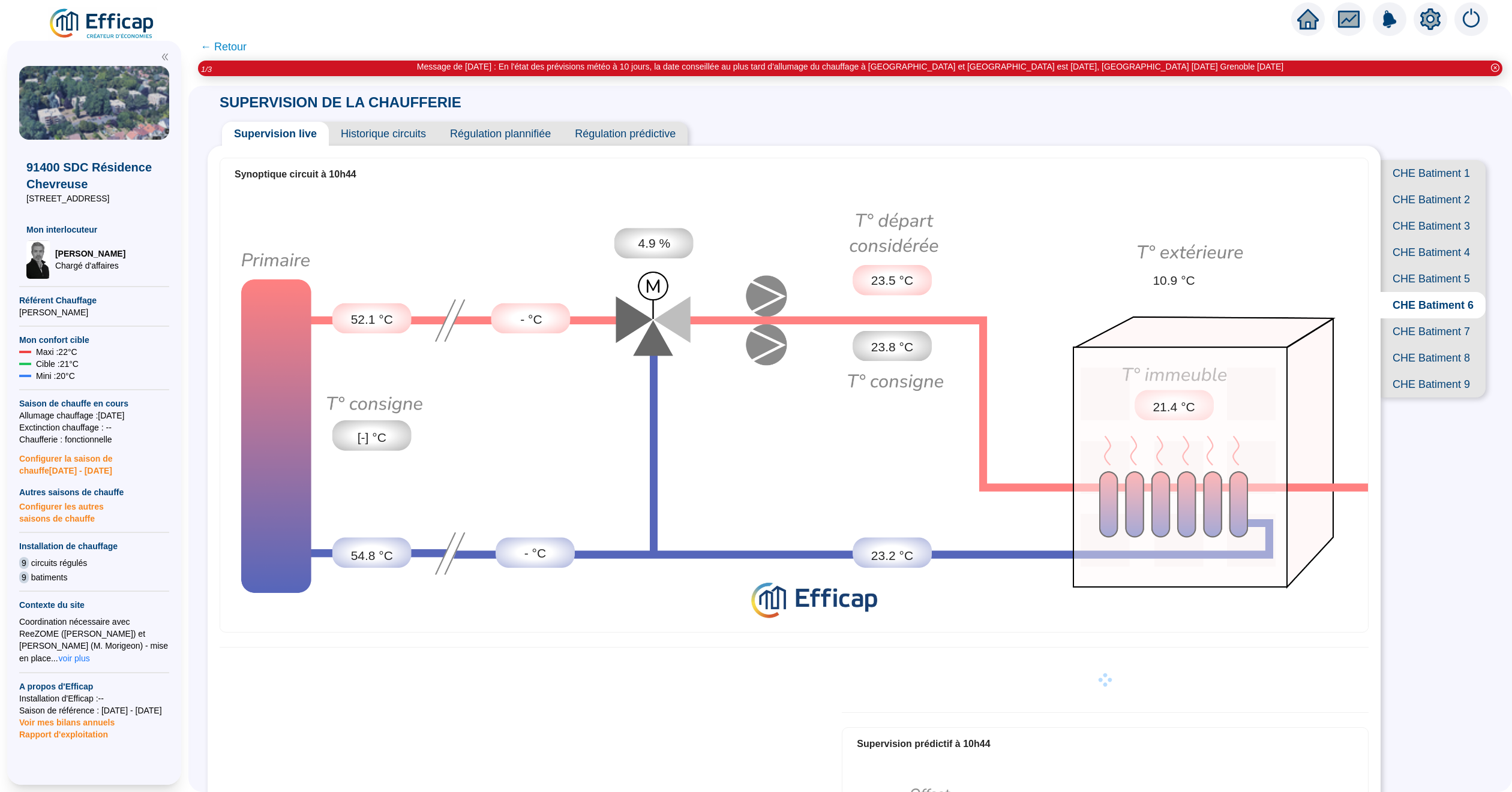
click at [1296, 345] on span "CHE Batiment 7" at bounding box center [1433, 331] width 105 height 27
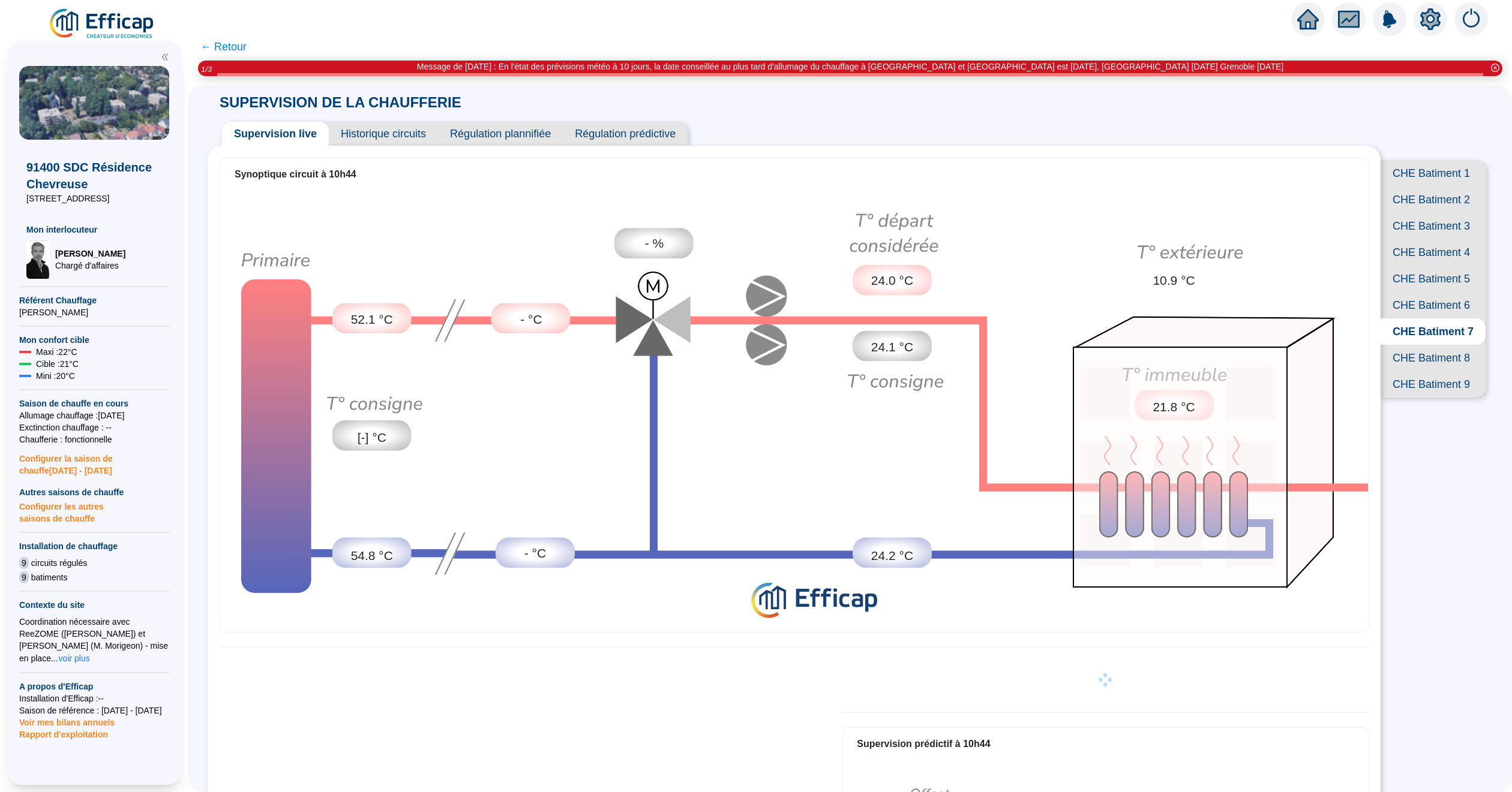
click at [1296, 371] on span "CHE Batiment 8" at bounding box center [1433, 358] width 105 height 27
click at [1296, 398] on span "CHE Batiment 9" at bounding box center [1433, 385] width 105 height 27
